Goal: Task Accomplishment & Management: Manage account settings

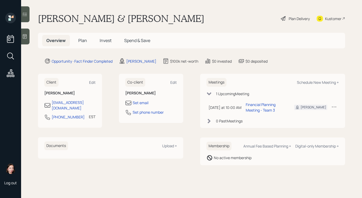
click at [81, 42] on span "Plan" at bounding box center [82, 40] width 9 height 6
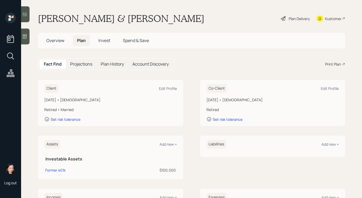
click at [301, 20] on div "Plan Delivery" at bounding box center [299, 19] width 21 height 6
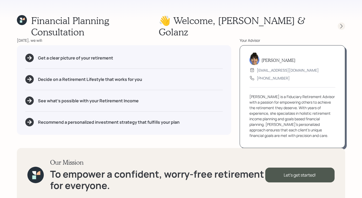
click at [341, 23] on icon at bounding box center [341, 25] width 5 height 5
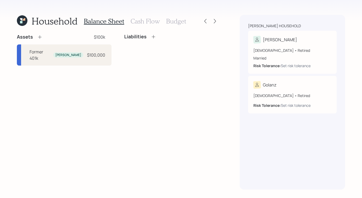
click at [39, 37] on icon at bounding box center [39, 36] width 5 height 5
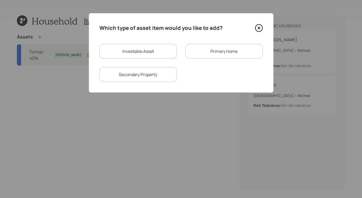
click at [151, 55] on div "Investable Asset" at bounding box center [138, 51] width 78 height 15
select select "taxable"
select select "balanced"
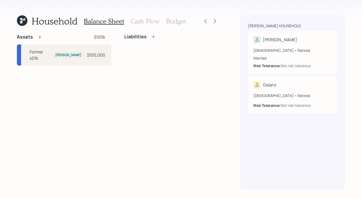
click at [38, 35] on icon at bounding box center [39, 36] width 5 height 5
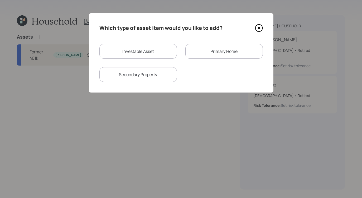
click at [144, 54] on div "Investable Asset" at bounding box center [138, 51] width 78 height 15
select select "taxable"
select select "balanced"
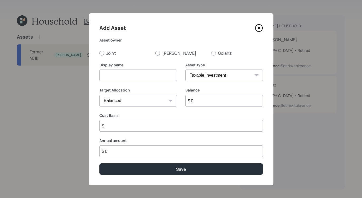
click at [158, 53] on label "Bijan" at bounding box center [181, 53] width 52 height 6
click at [155, 53] on input "Bijan" at bounding box center [155, 53] width 0 height 0
radio input "true"
click at [146, 73] on input at bounding box center [138, 75] width 78 height 12
click at [201, 77] on select "SEP IRA IRA Roth IRA 401(k) Roth 401(k) 403(b) Roth 403(b) 457(b) Roth 457(b) H…" at bounding box center [224, 75] width 78 height 12
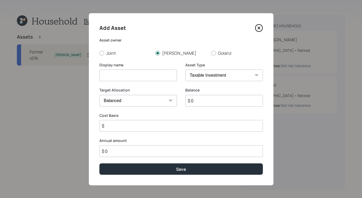
click at [255, 30] on icon at bounding box center [258, 28] width 7 height 7
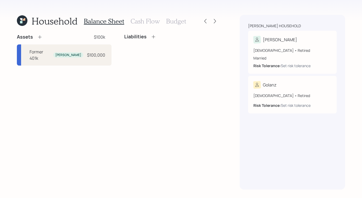
click at [142, 25] on div "Balance Sheet Cash Flow Budget" at bounding box center [135, 21] width 102 height 13
click at [144, 23] on h3 "Cash Flow" at bounding box center [145, 21] width 29 height 8
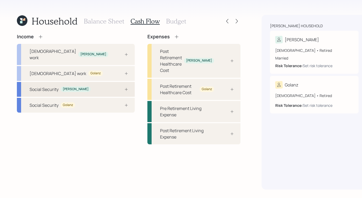
click at [93, 82] on div "Social Security Bijan" at bounding box center [76, 89] width 118 height 15
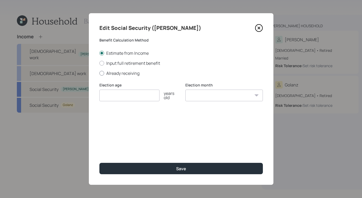
click at [103, 72] on div at bounding box center [101, 73] width 5 height 5
click at [99, 73] on input "Already receiving" at bounding box center [99, 73] width 0 height 0
radio input "true"
click at [142, 96] on input "number" at bounding box center [129, 95] width 60 height 12
type input "70"
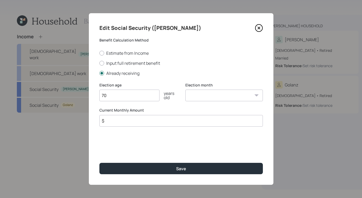
click at [243, 98] on select "January February March April May June July August September October November De…" at bounding box center [224, 95] width 78 height 12
click at [153, 125] on input "$" at bounding box center [181, 121] width 164 height 12
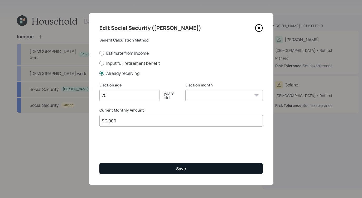
type input "$ 2,000"
drag, startPoint x: 220, startPoint y: 166, endPoint x: 210, endPoint y: 167, distance: 9.8
click at [221, 166] on button "Save" at bounding box center [181, 168] width 164 height 11
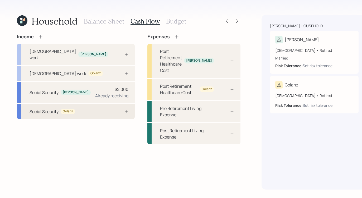
click at [80, 116] on div "Social Security Golanz" at bounding box center [76, 111] width 118 height 15
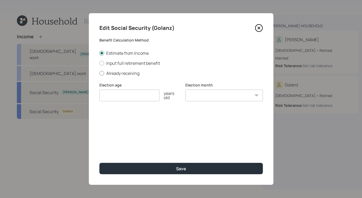
click at [101, 71] on div at bounding box center [101, 73] width 5 height 5
click at [99, 73] on input "Already receiving" at bounding box center [99, 73] width 0 height 0
radio input "true"
click at [137, 94] on input "number" at bounding box center [129, 95] width 60 height 12
type input "70"
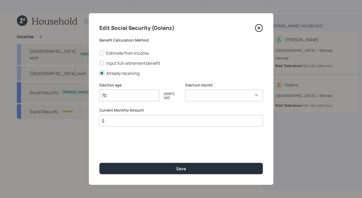
click at [146, 120] on input "$" at bounding box center [181, 121] width 164 height 12
type input "$ 1,700"
click at [172, 174] on div "Edit Social Security (Golanz) Benefit Calculation Method Estimate from Income I…" at bounding box center [181, 98] width 185 height 171
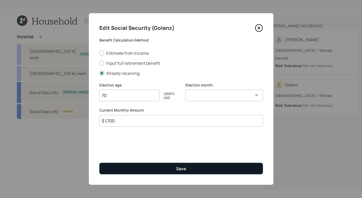
click at [229, 173] on button "Save" at bounding box center [181, 168] width 164 height 11
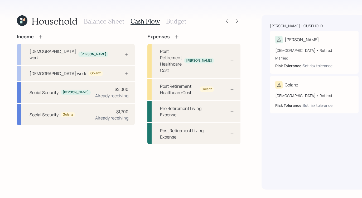
click at [96, 24] on h3 "Balance Sheet" at bounding box center [104, 21] width 40 height 8
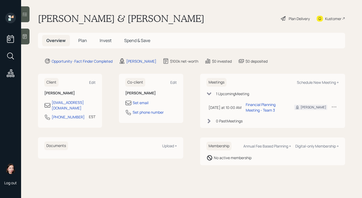
click at [23, 36] on icon at bounding box center [24, 36] width 5 height 5
